Goal: Transaction & Acquisition: Purchase product/service

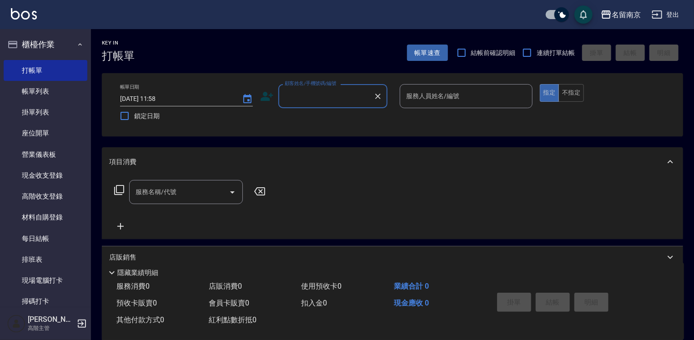
click at [337, 106] on div "顧客姓名/手機號碼/編號" at bounding box center [332, 96] width 109 height 24
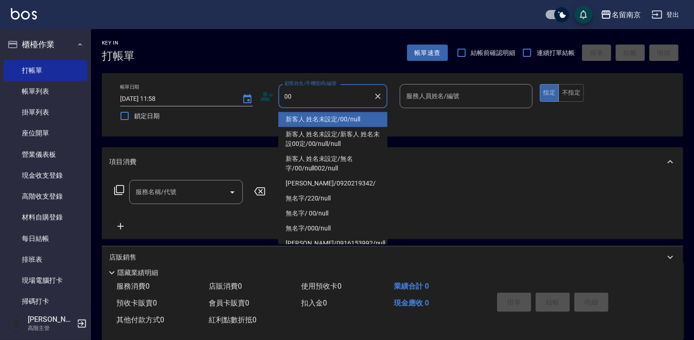
type input "新客人 姓名未設定/00/null"
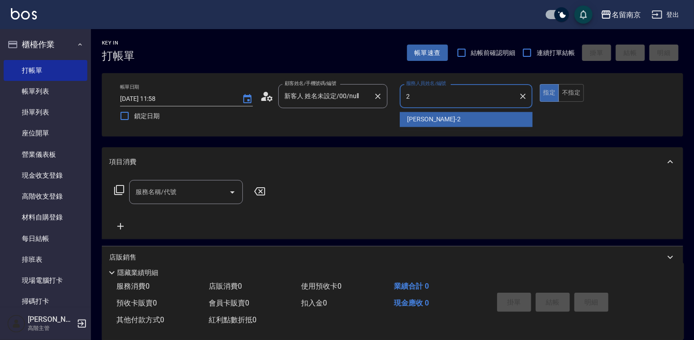
type input "[PERSON_NAME]-2"
type button "true"
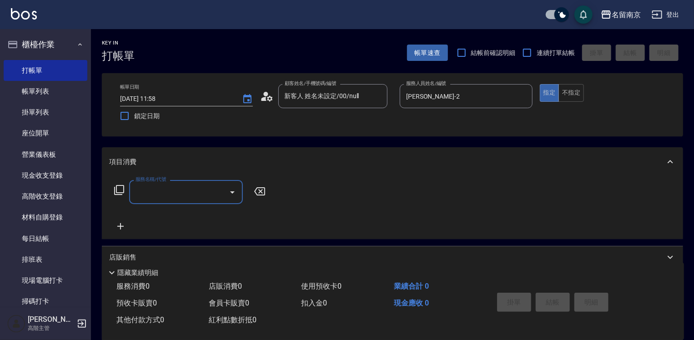
click at [168, 189] on input "服務名稱/代號" at bounding box center [179, 192] width 92 height 16
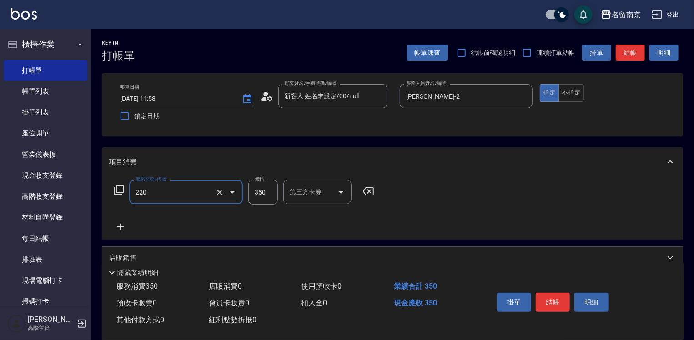
type input "洗髮(220)"
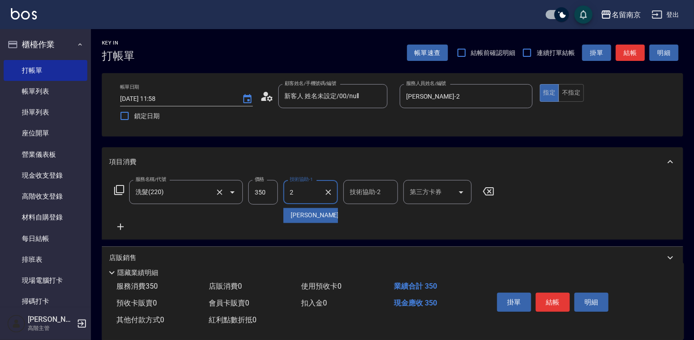
type input "[PERSON_NAME]-2"
click at [120, 224] on icon at bounding box center [120, 227] width 23 height 11
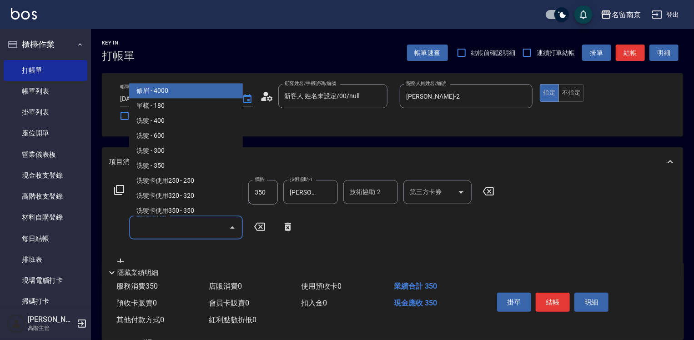
click at [160, 229] on input "服務名稱/代號" at bounding box center [179, 228] width 92 height 16
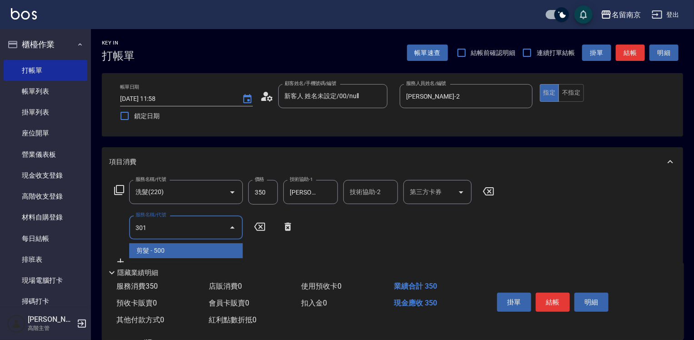
type input "剪髮(301)"
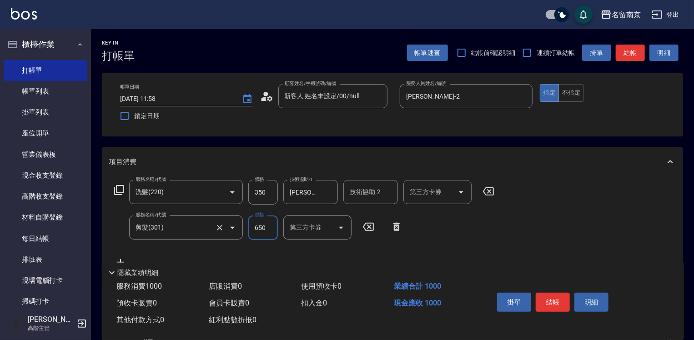
type input "650"
click at [120, 192] on icon at bounding box center [119, 190] width 11 height 11
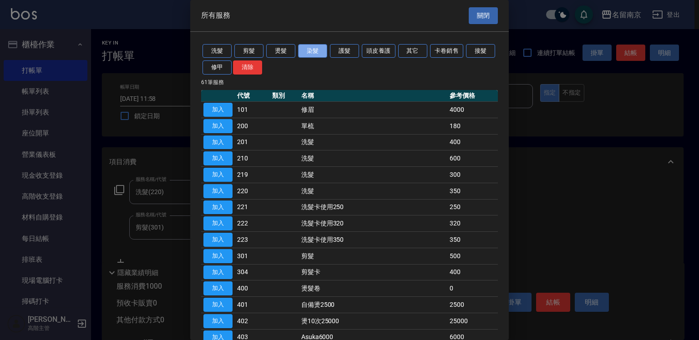
click at [321, 51] on button "染髮" at bounding box center [312, 51] width 29 height 14
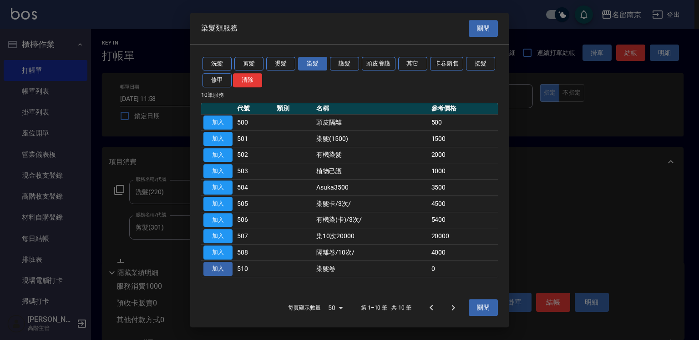
click at [225, 271] on button "加入" at bounding box center [217, 269] width 29 height 14
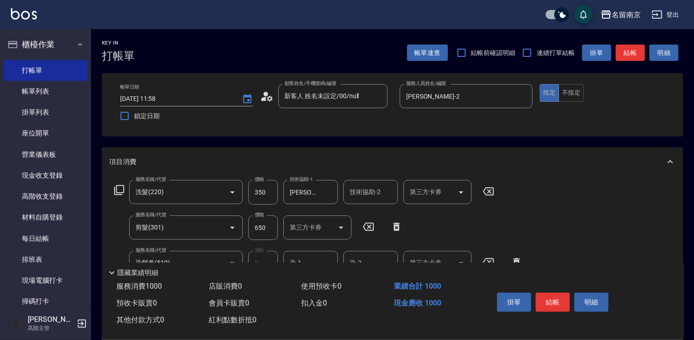
scroll to position [91, 0]
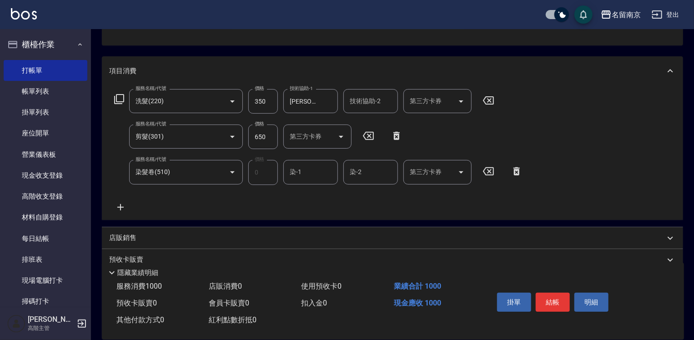
drag, startPoint x: 301, startPoint y: 175, endPoint x: 405, endPoint y: 176, distance: 104.6
click at [302, 175] on input "染-1" at bounding box center [311, 172] width 46 height 16
type input "[PERSON_NAME]-2"
click at [563, 298] on button "結帳" at bounding box center [553, 302] width 34 height 19
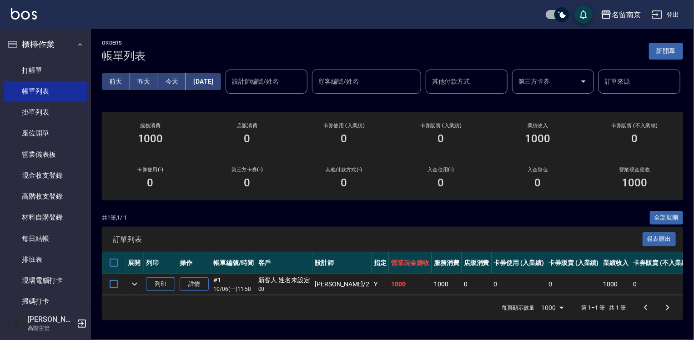
scroll to position [26, 0]
click at [48, 71] on link "打帳單" at bounding box center [46, 70] width 84 height 21
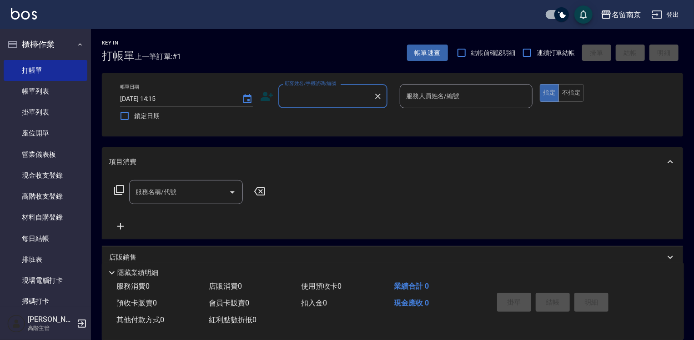
click at [333, 103] on input "顧客姓名/手機號碼/編號" at bounding box center [326, 96] width 87 height 16
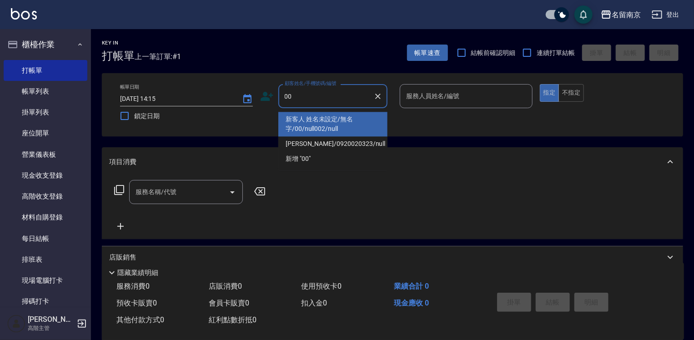
type input "新客人 姓名未設定/無名字/00/null002/null"
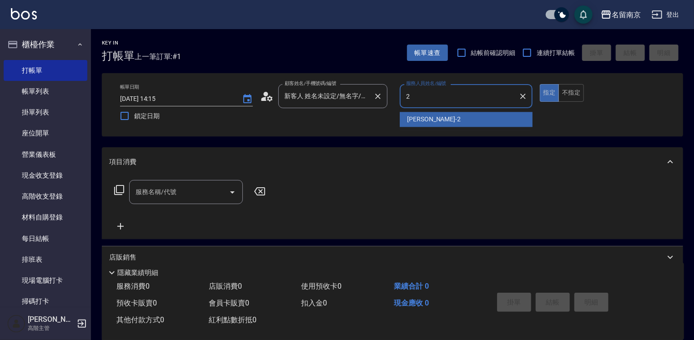
type input "[PERSON_NAME]-2"
type button "true"
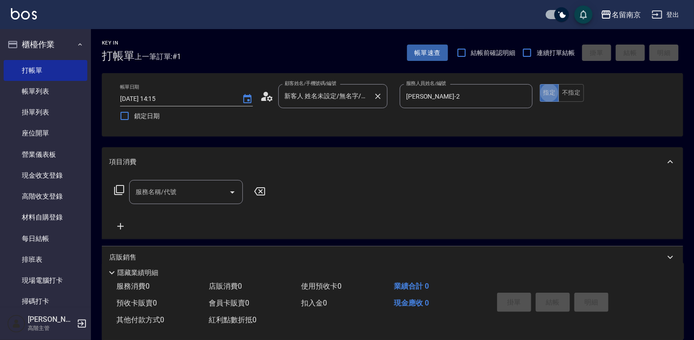
type input "新客人 姓名未設定/00/null"
click at [162, 188] on input "服務名稱/代號" at bounding box center [179, 192] width 92 height 16
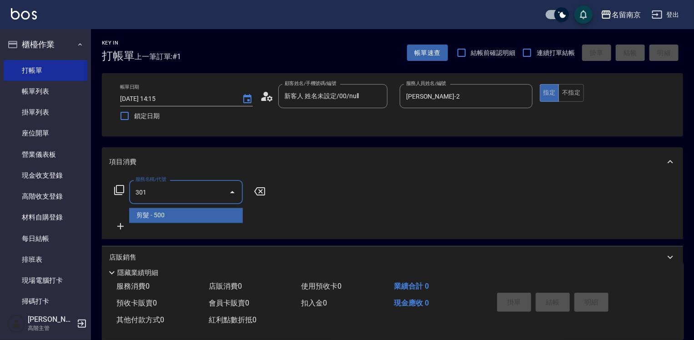
type input "剪髮(301)"
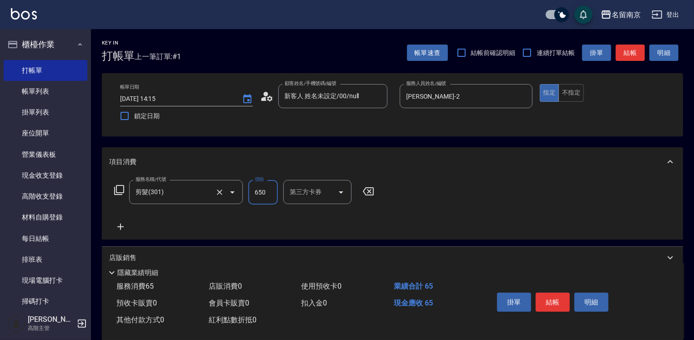
type input "650"
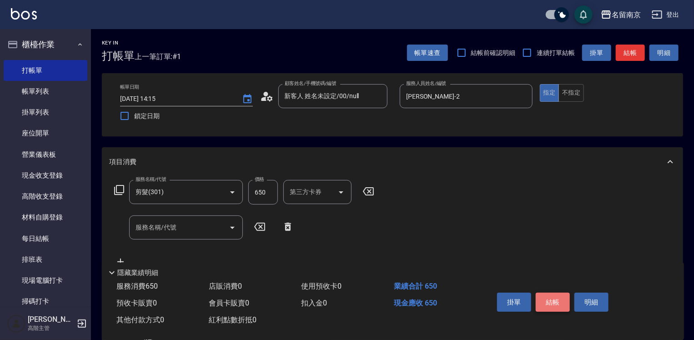
click at [563, 296] on button "結帳" at bounding box center [553, 302] width 34 height 19
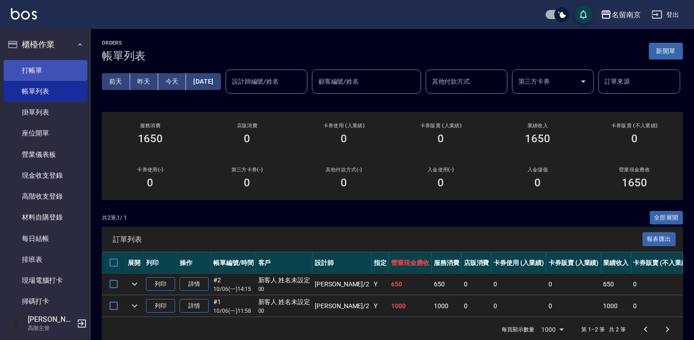
click at [40, 67] on link "打帳單" at bounding box center [46, 70] width 84 height 21
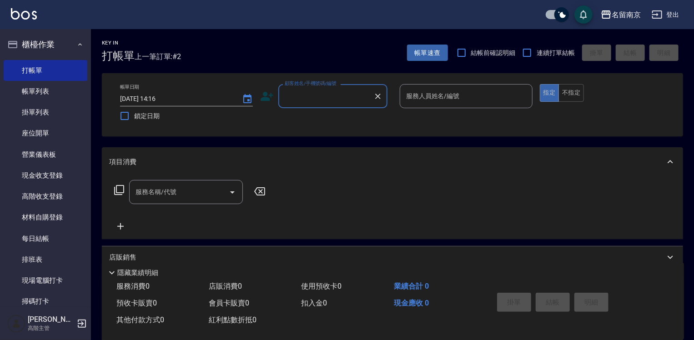
scroll to position [182, 0]
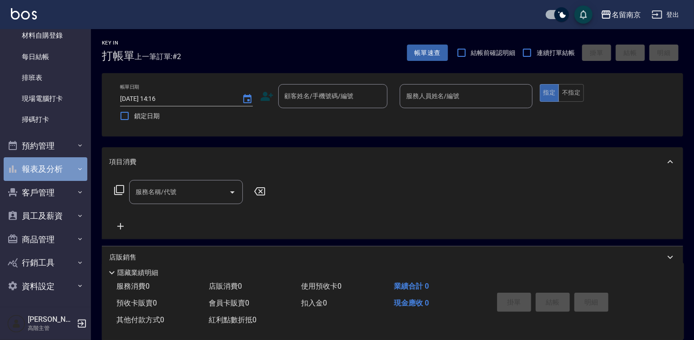
click at [46, 171] on button "報表及分析" at bounding box center [46, 169] width 84 height 24
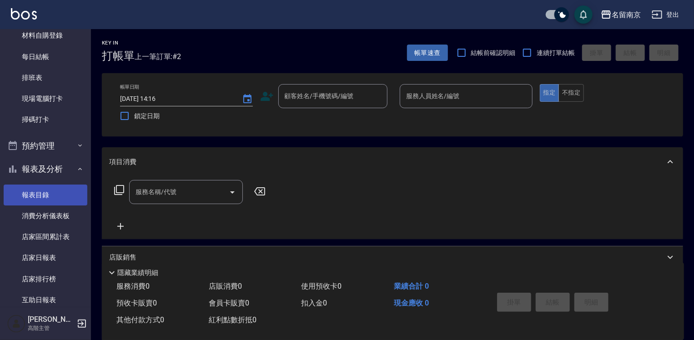
click at [53, 192] on link "報表目錄" at bounding box center [46, 195] width 84 height 21
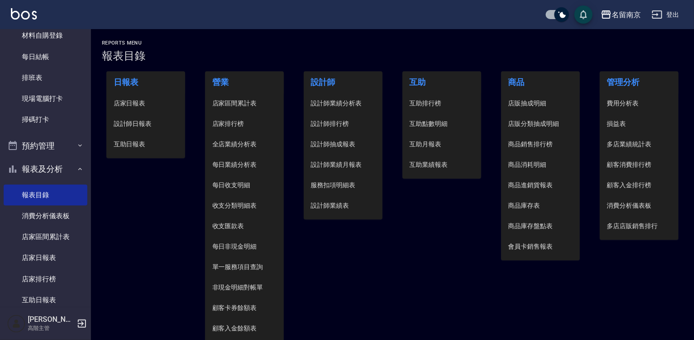
click at [141, 125] on span "設計師日報表" at bounding box center [146, 124] width 65 height 10
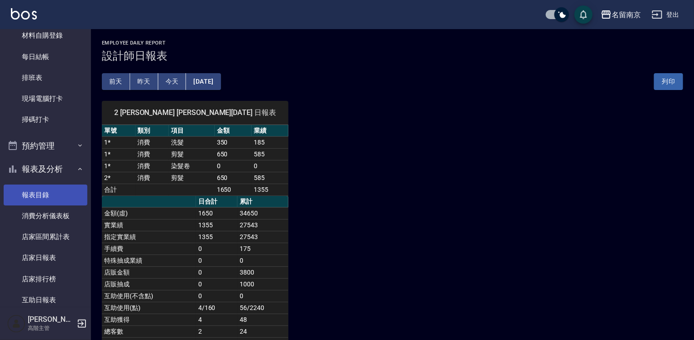
click at [32, 186] on link "報表目錄" at bounding box center [46, 195] width 84 height 21
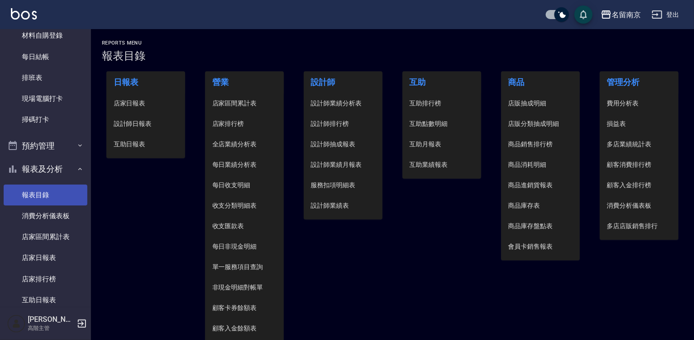
scroll to position [45, 0]
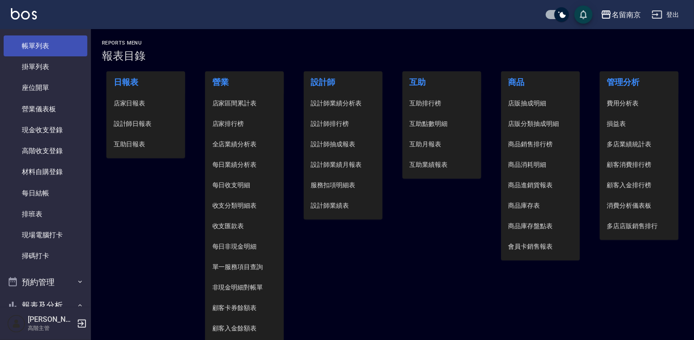
click at [36, 39] on link "帳單列表" at bounding box center [46, 45] width 84 height 21
